Goal: Entertainment & Leisure: Consume media (video, audio)

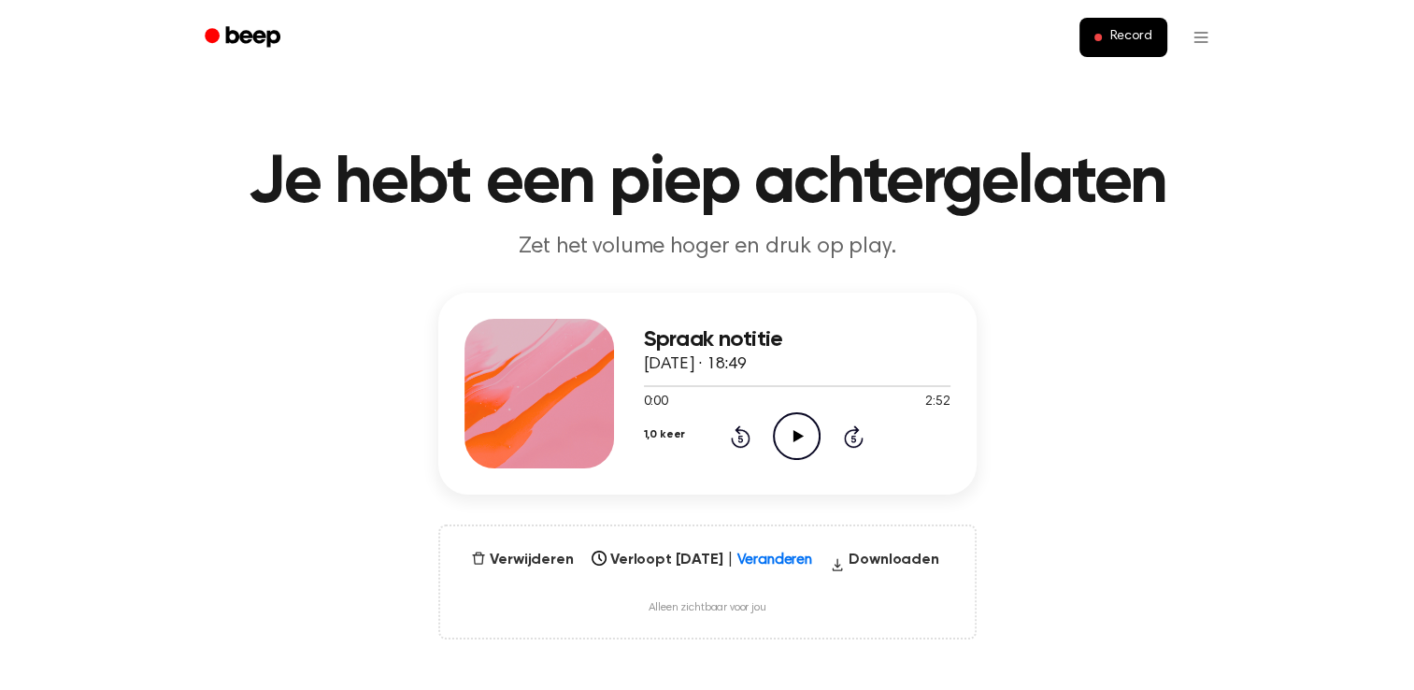
click at [797, 439] on icon "Audio afspelen" at bounding box center [797, 436] width 48 height 48
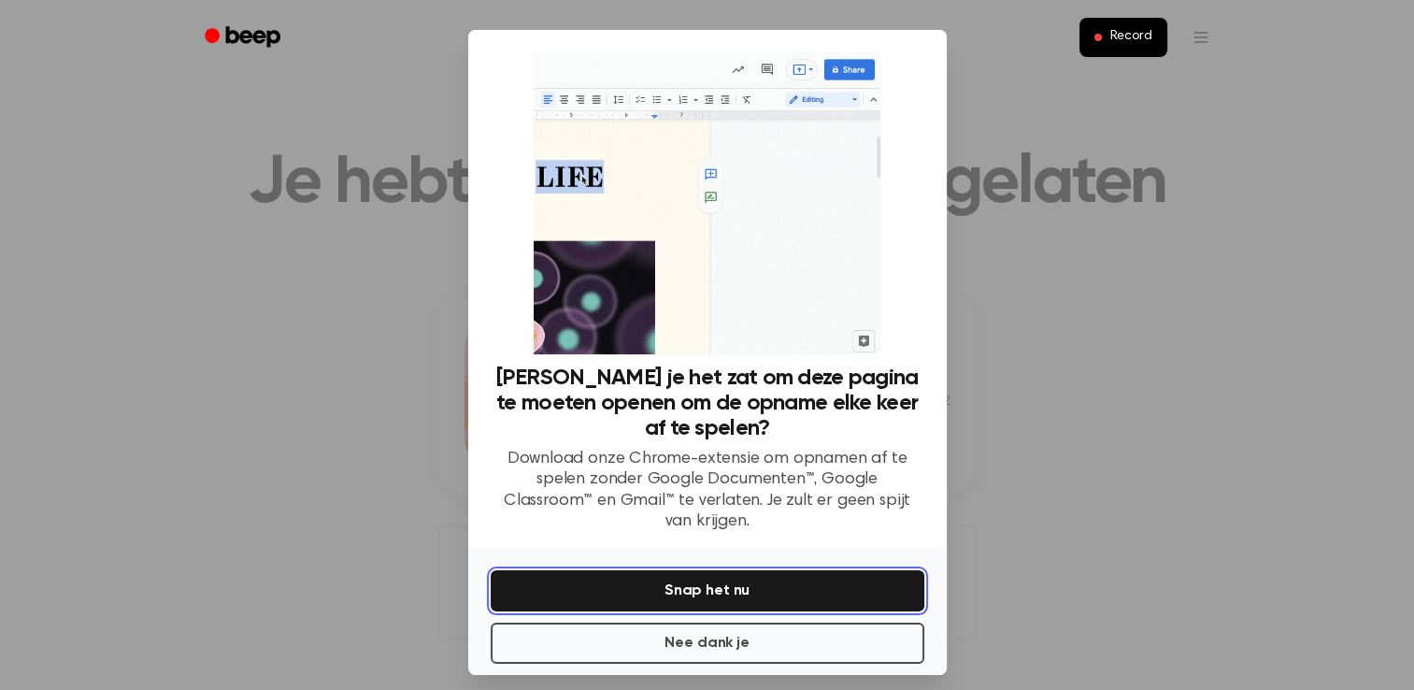
click at [734, 573] on button "Snap het nu" at bounding box center [708, 590] width 434 height 41
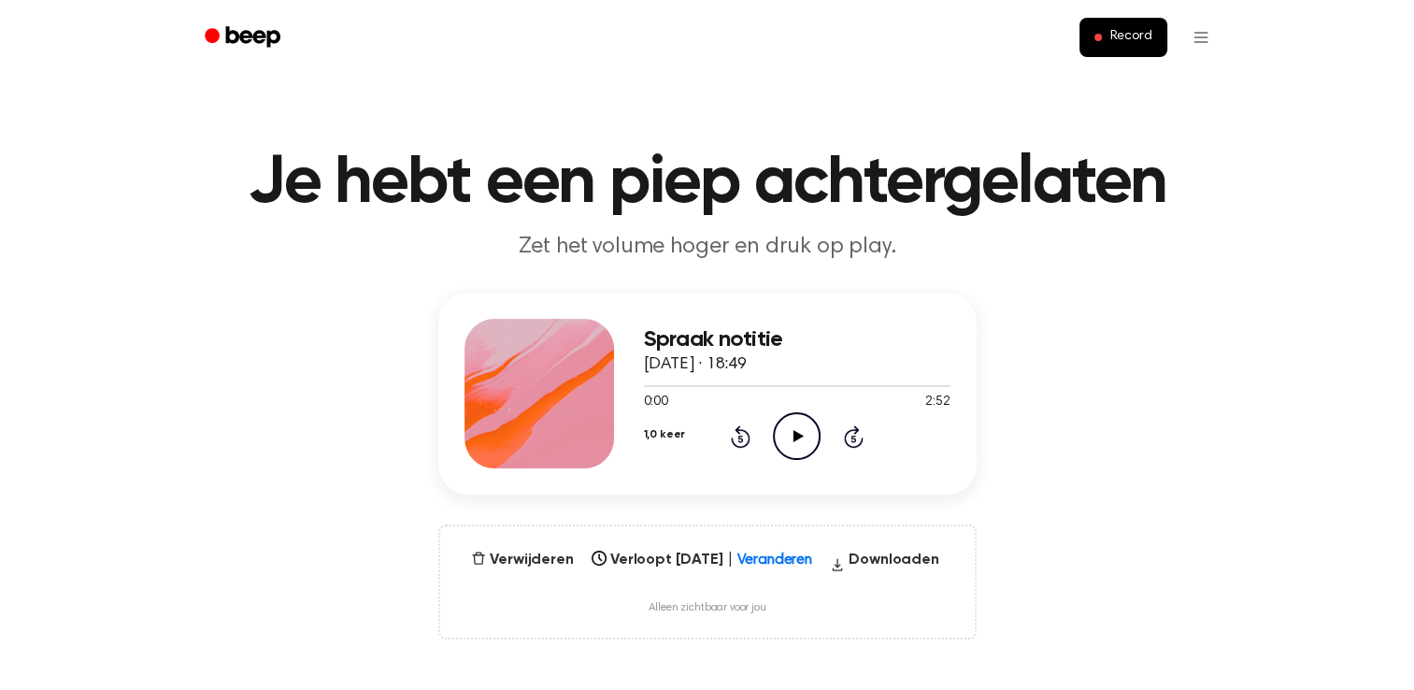
click at [819, 436] on div "1,0 keer 5 seconden terugspoelen Audio afspelen Sla 5 seconden over" at bounding box center [797, 436] width 307 height 48
click at [811, 437] on icon "Audio afspelen" at bounding box center [797, 436] width 48 height 48
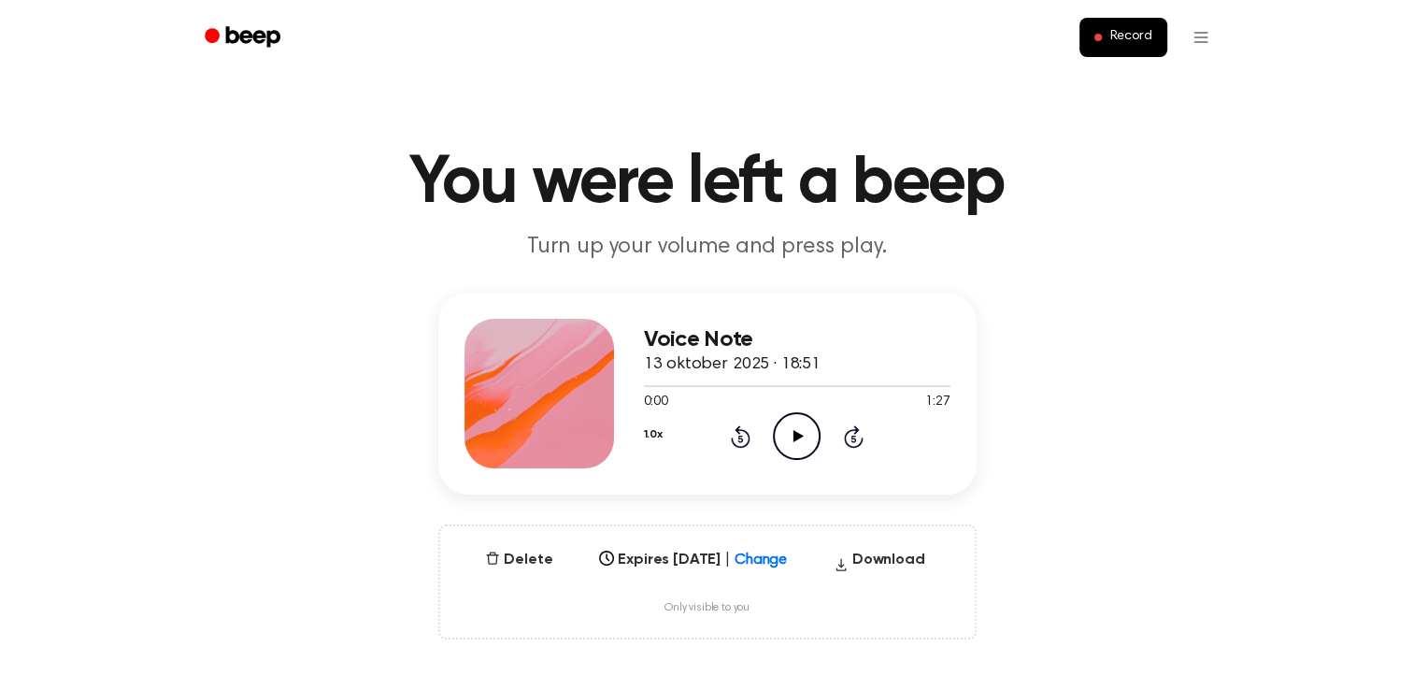
click at [796, 438] on icon at bounding box center [799, 436] width 10 height 12
